Goal: Information Seeking & Learning: Learn about a topic

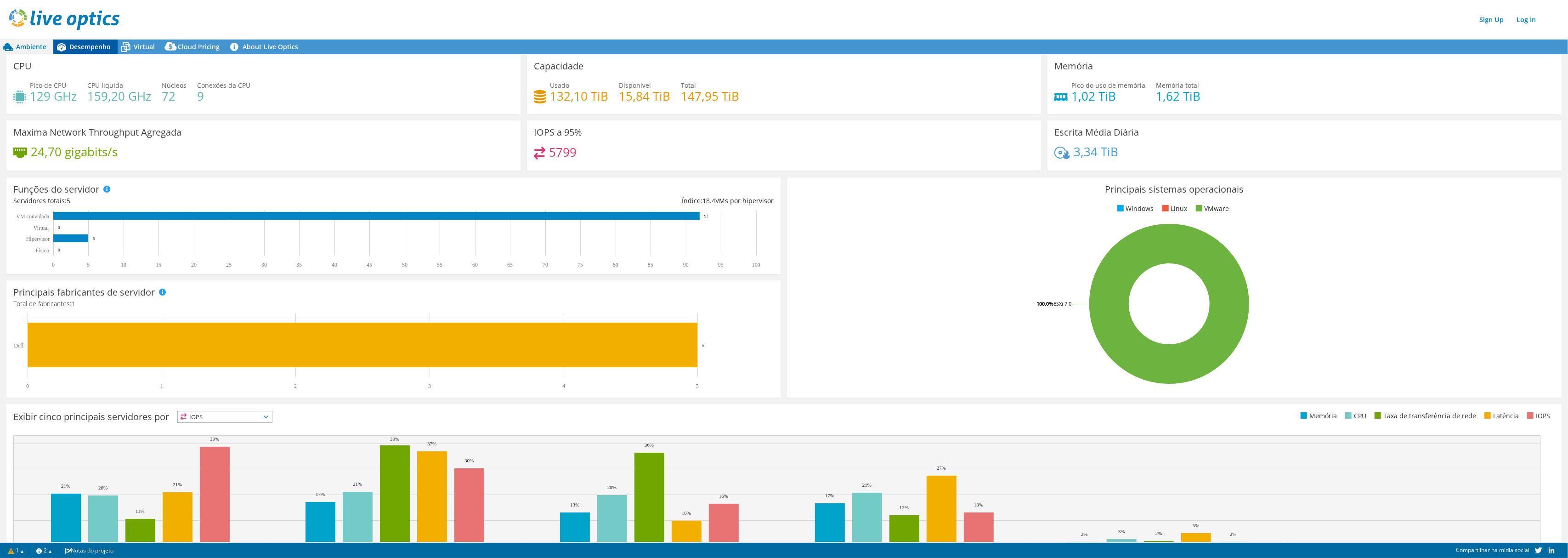
click at [100, 50] on span "Desempenho" at bounding box center [90, 46] width 41 height 9
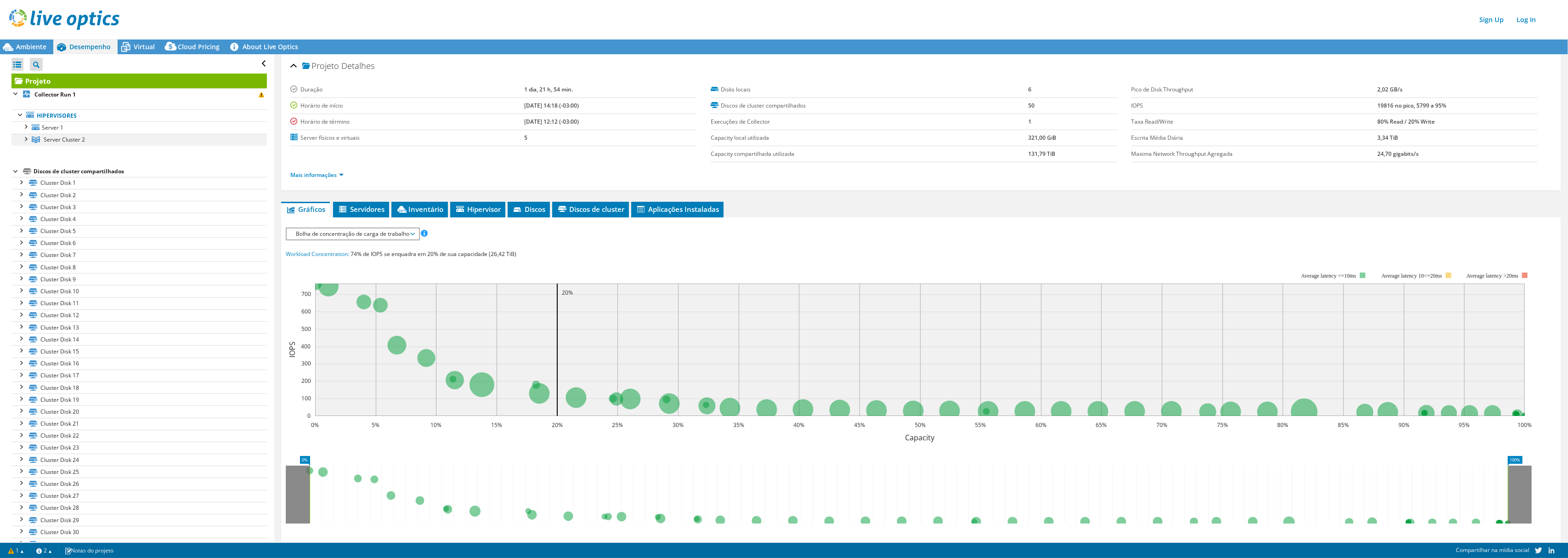
click at [24, 141] on div at bounding box center [25, 138] width 9 height 9
click at [56, 160] on link "Server 3" at bounding box center [139, 164] width 256 height 12
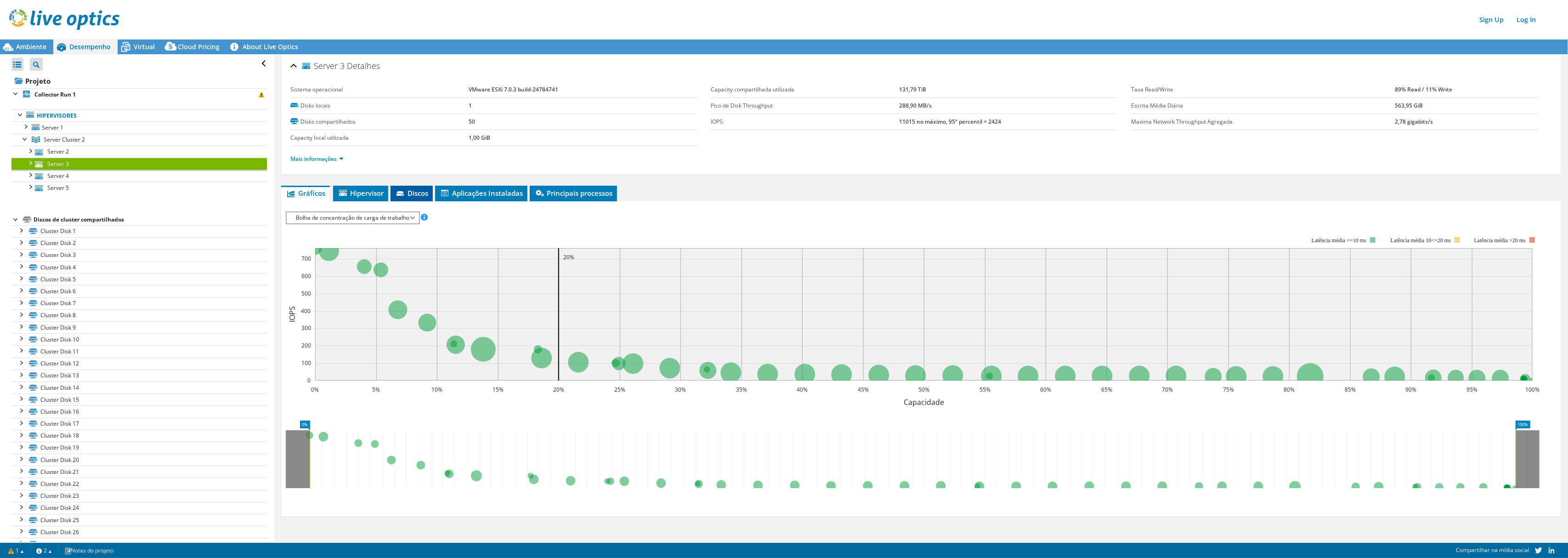
drag, startPoint x: 375, startPoint y: 194, endPoint x: 426, endPoint y: 200, distance: 51.4
click at [375, 194] on span "Hipervisor" at bounding box center [360, 192] width 46 height 9
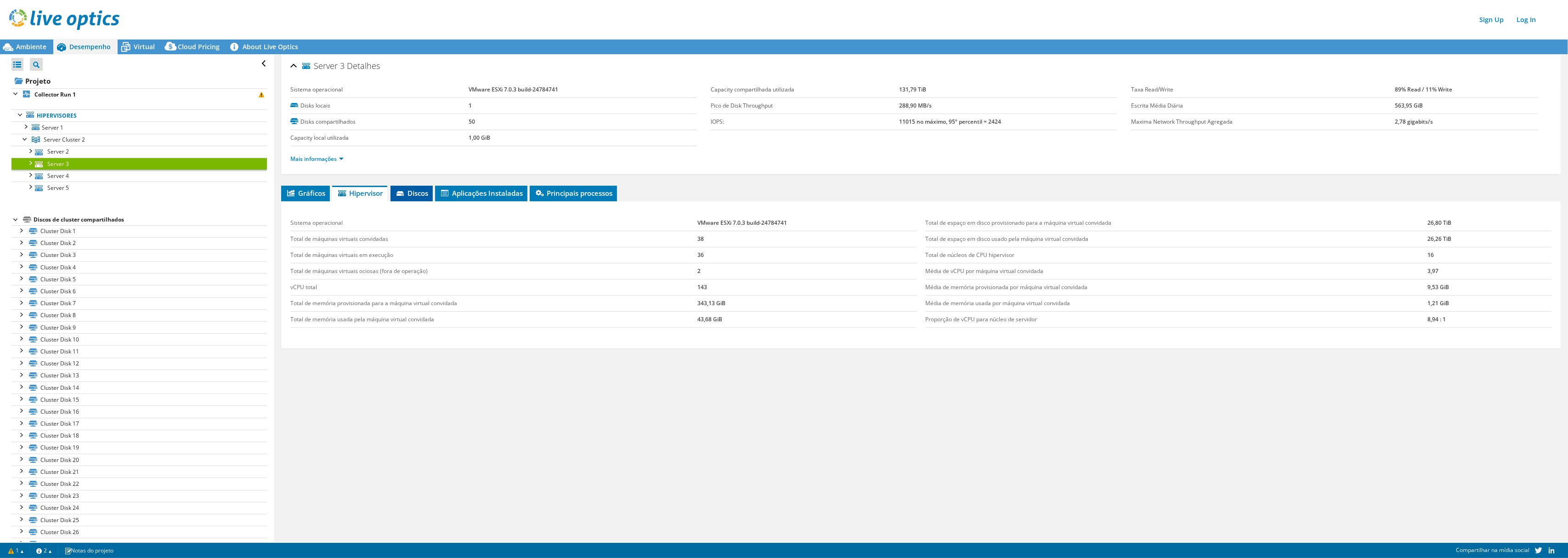
click at [414, 188] on li "Discos" at bounding box center [411, 194] width 42 height 16
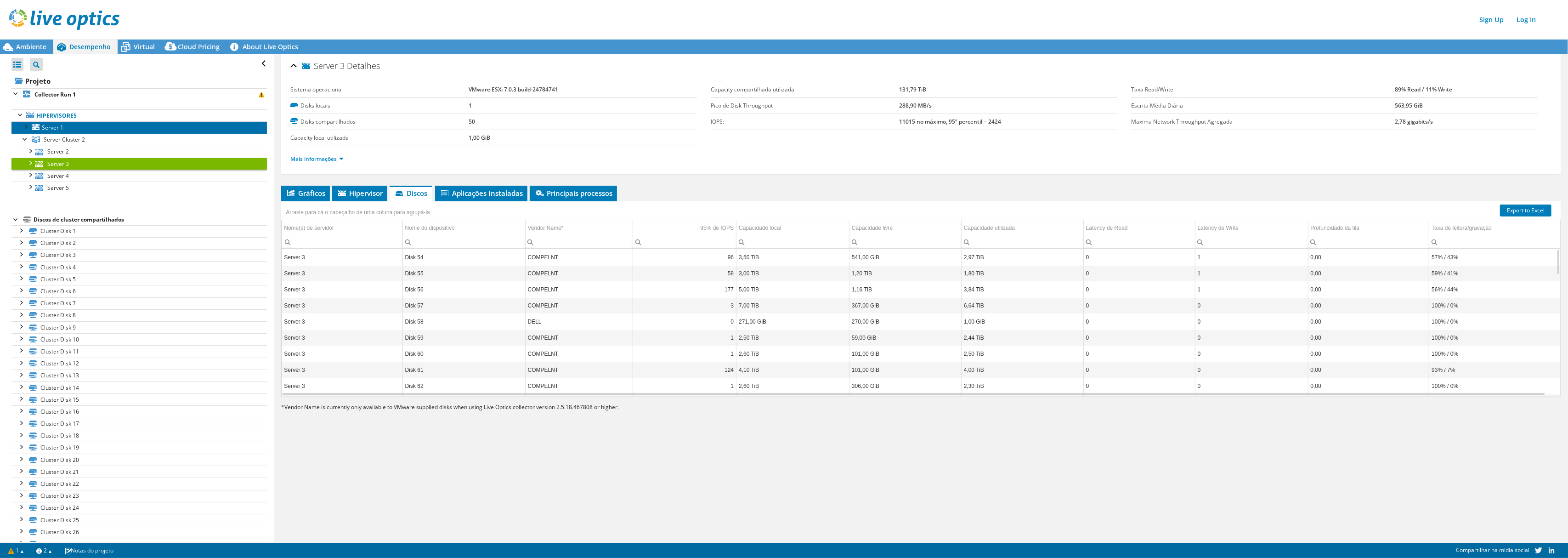
click at [55, 125] on span "Server 1" at bounding box center [52, 127] width 21 height 8
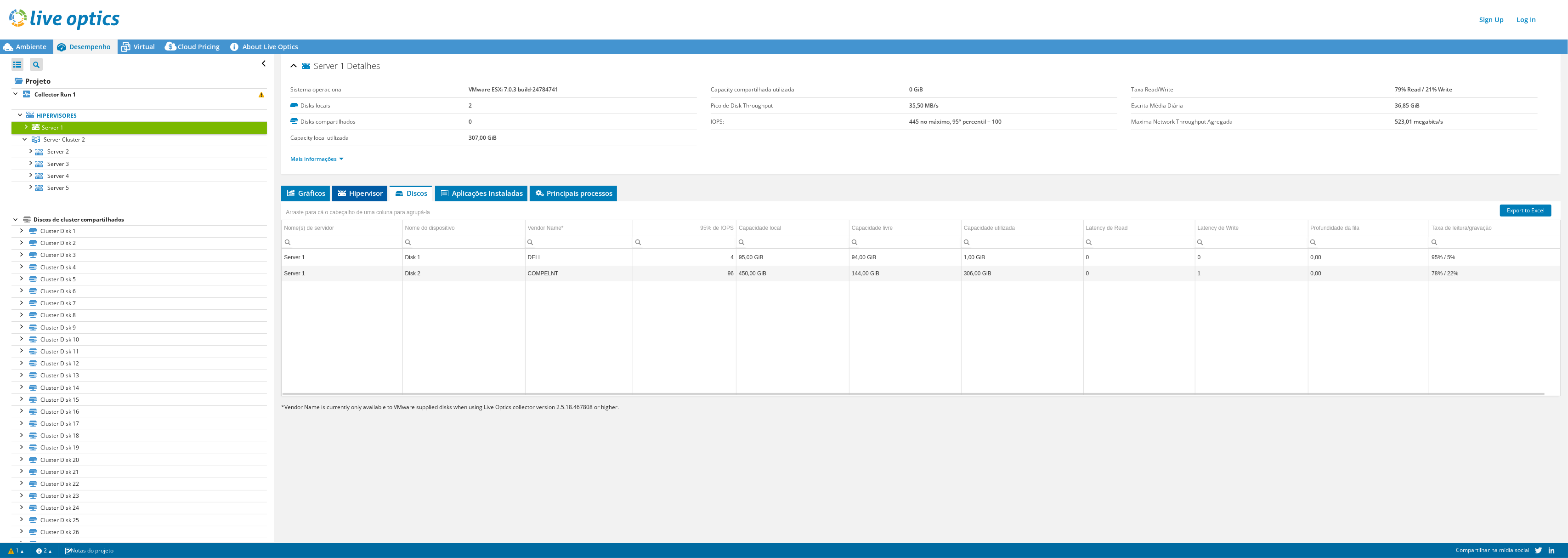
click at [352, 193] on span "Hipervisor" at bounding box center [359, 192] width 46 height 9
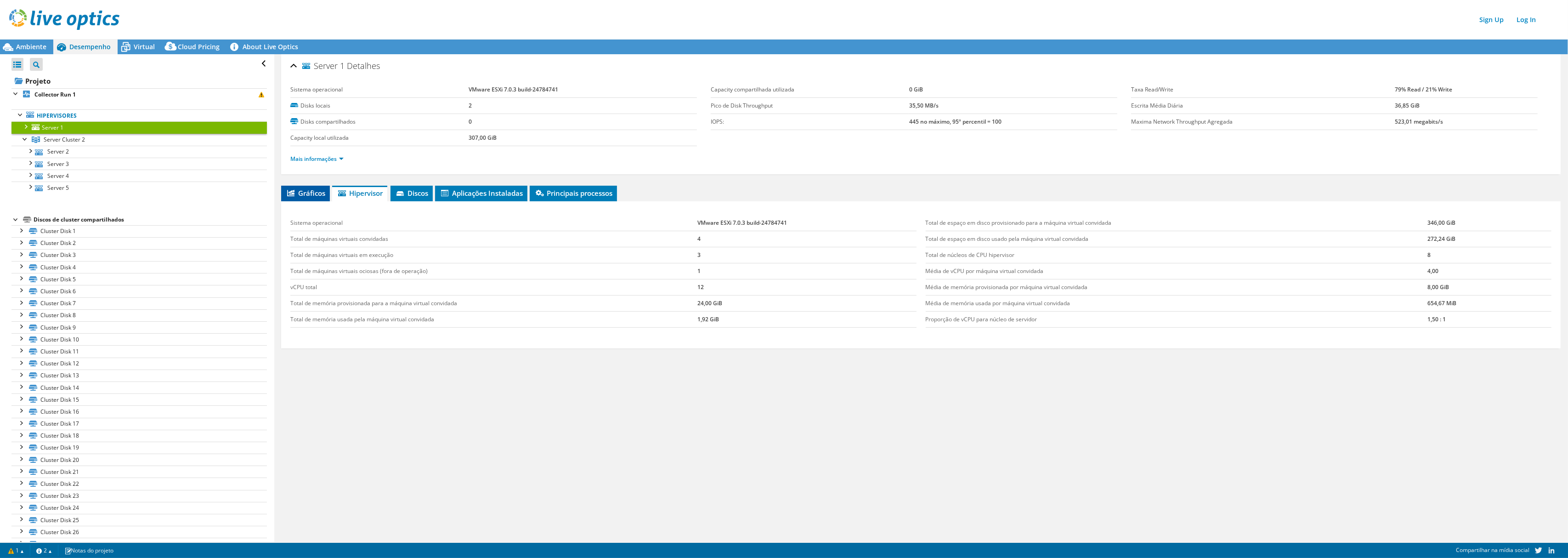
click at [321, 190] on span "Gráficos" at bounding box center [305, 192] width 40 height 9
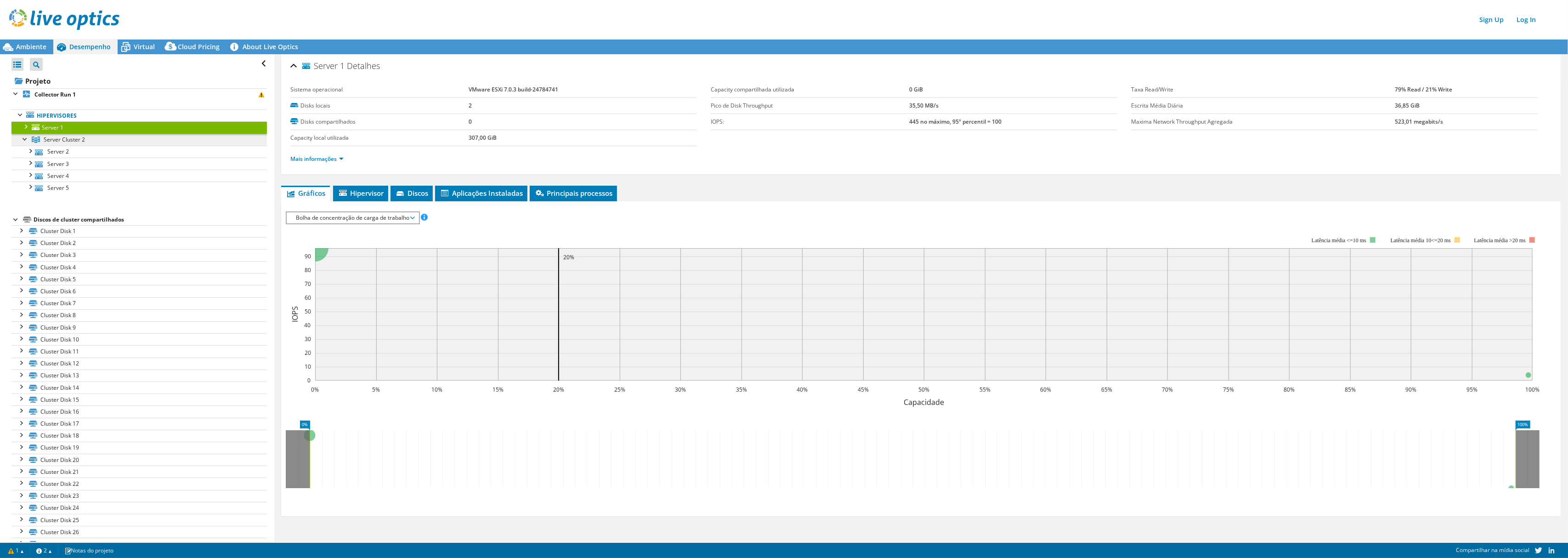
click at [59, 138] on span "Server Cluster 2" at bounding box center [65, 140] width 41 height 8
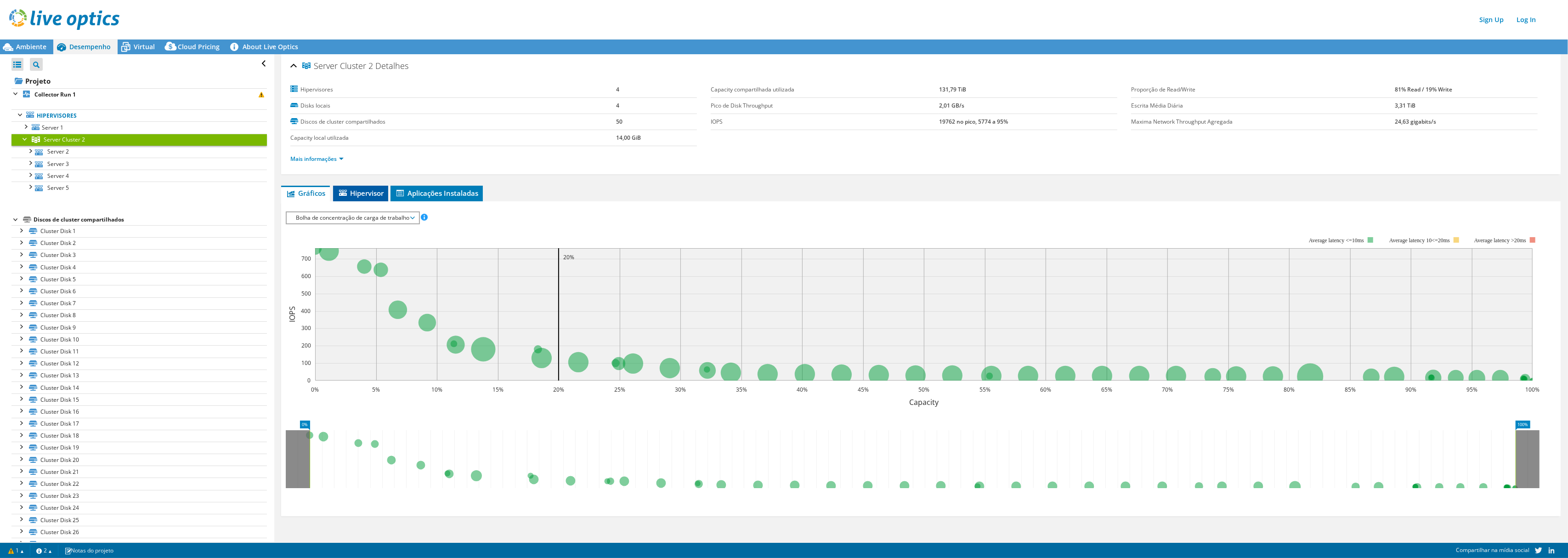
click at [362, 194] on span "Hipervisor" at bounding box center [360, 192] width 46 height 9
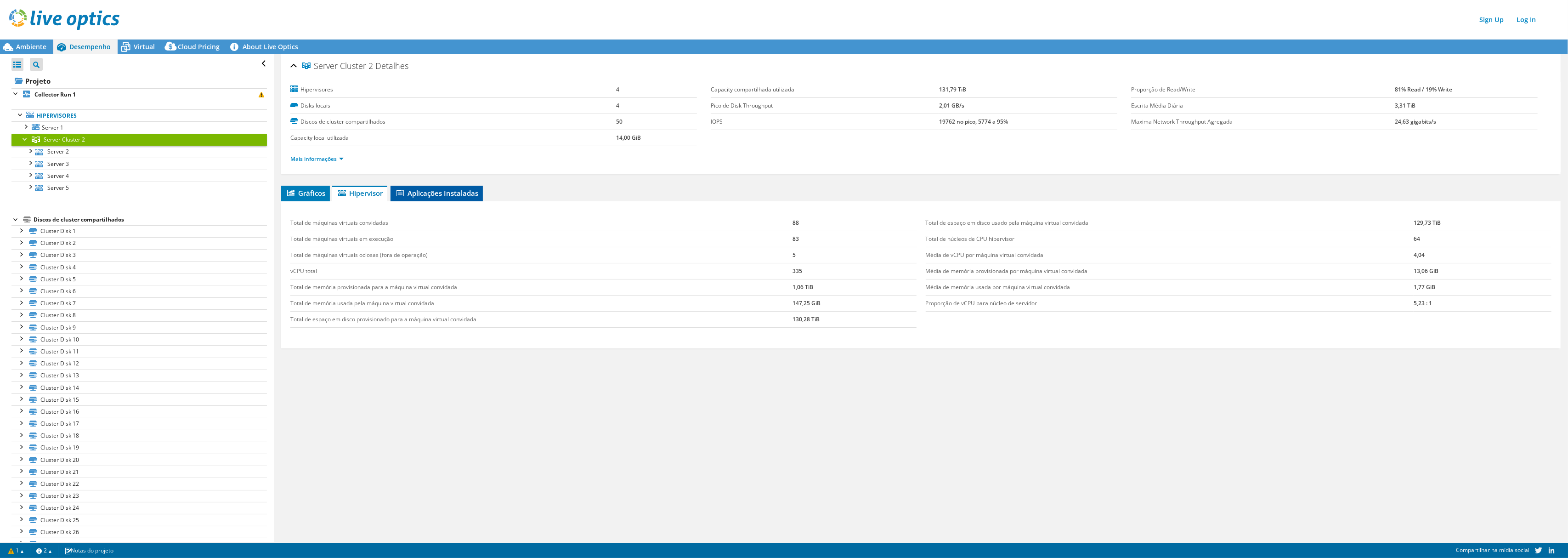
click at [417, 190] on span "Aplicações Instaladas" at bounding box center [436, 192] width 83 height 9
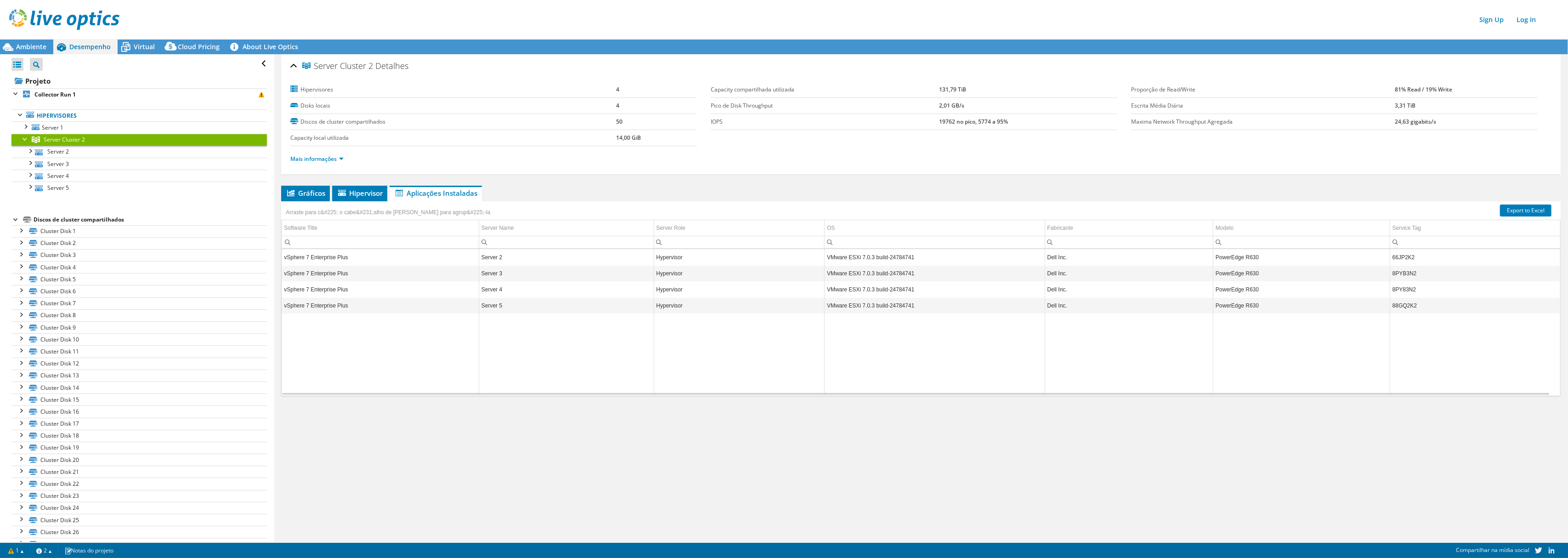
click at [1222, 256] on td "PowerEdge R630" at bounding box center [1301, 258] width 177 height 16
click at [1392, 260] on td "66JP2K2" at bounding box center [1475, 258] width 170 height 16
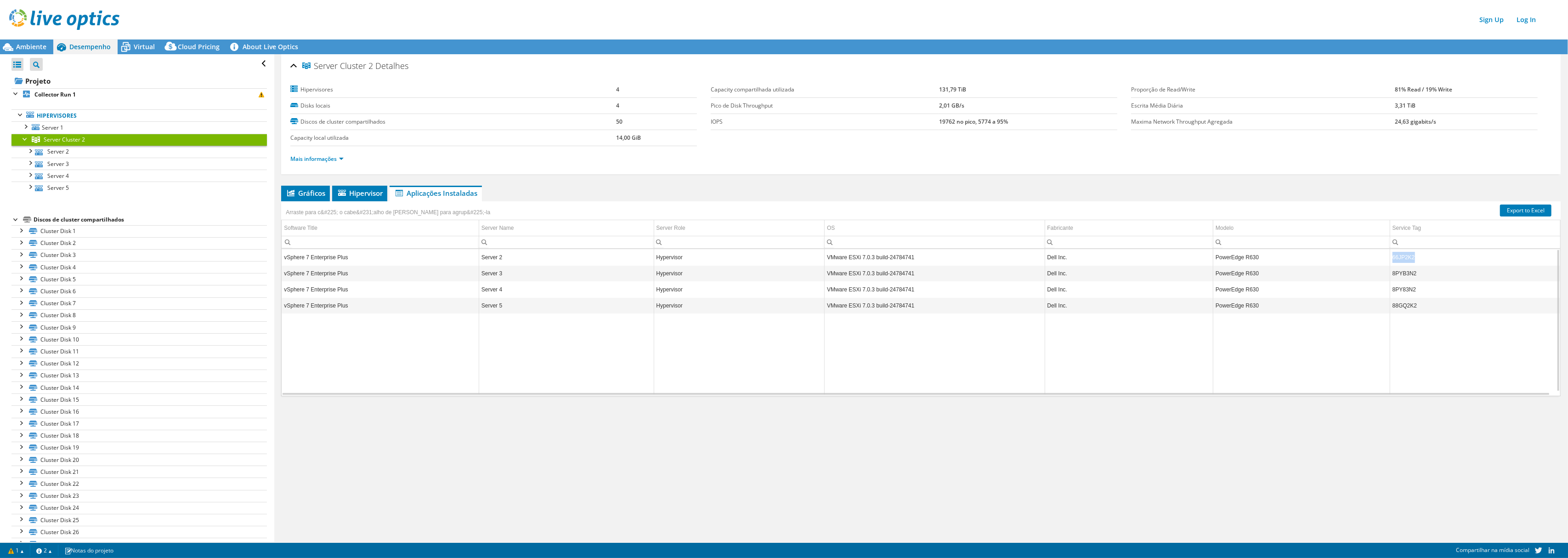
copy td "66JP2K2"
click at [65, 153] on link "Server 2" at bounding box center [139, 152] width 256 height 12
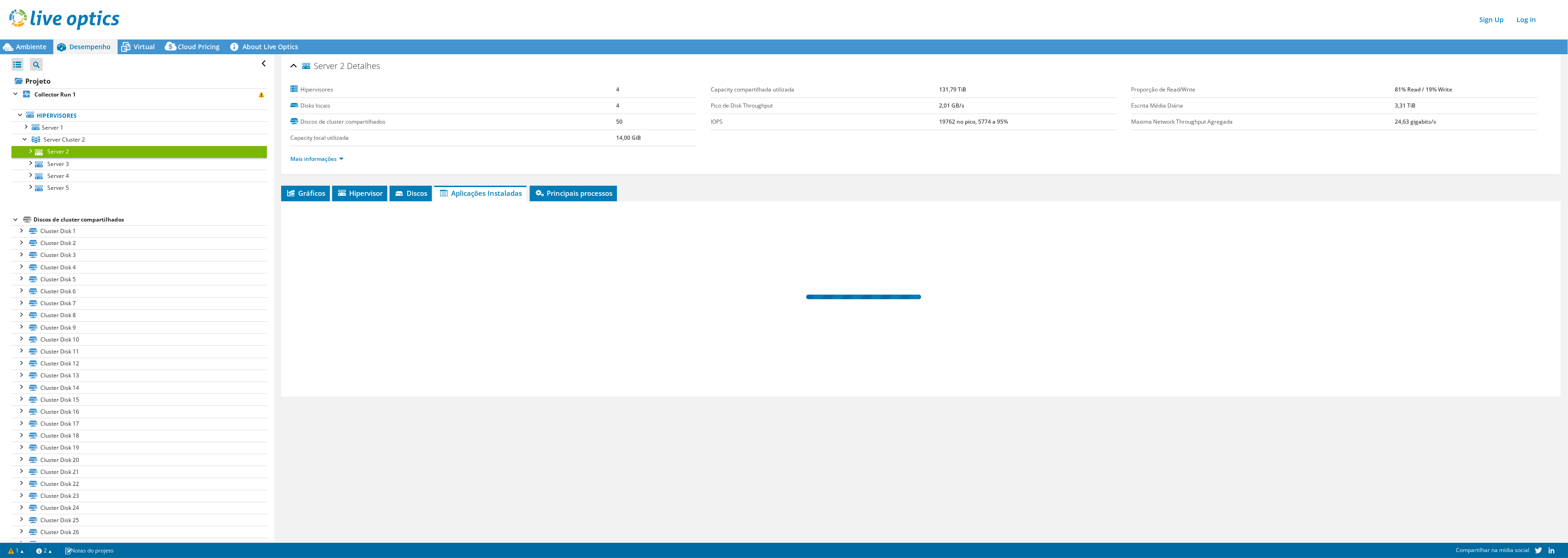
click at [326, 65] on span "Server 2" at bounding box center [323, 66] width 42 height 9
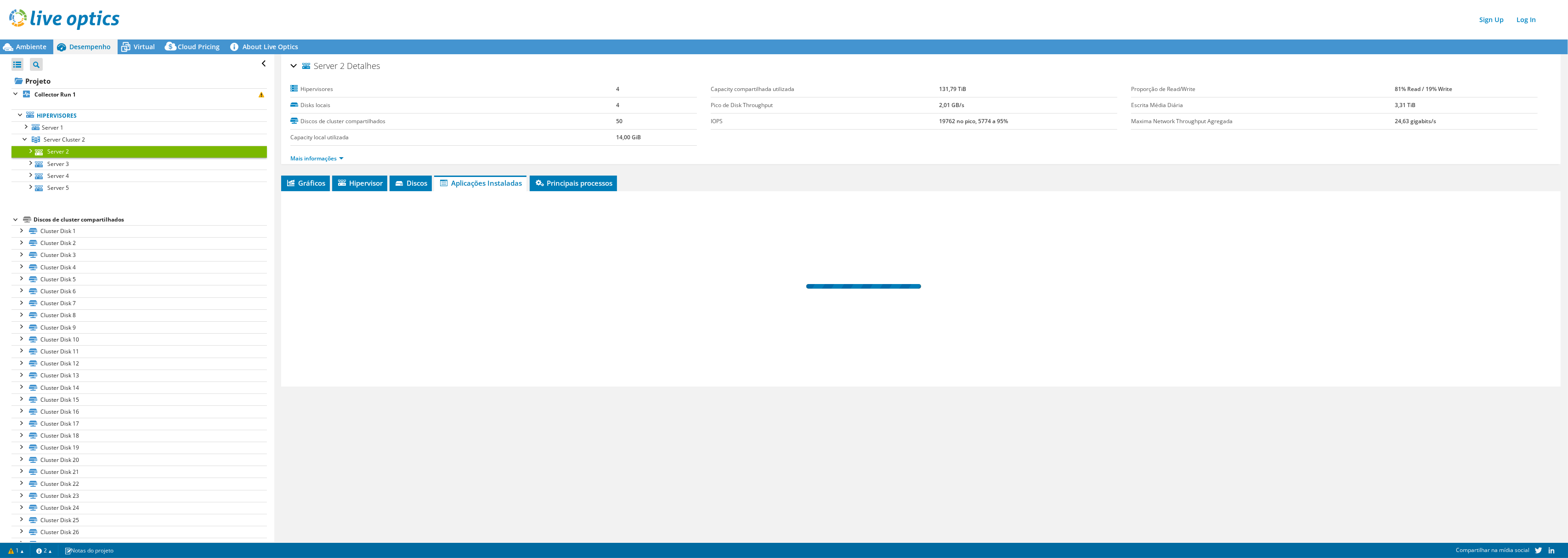
click at [326, 65] on span "Server 2" at bounding box center [323, 66] width 42 height 9
